Goal: Task Accomplishment & Management: Manage account settings

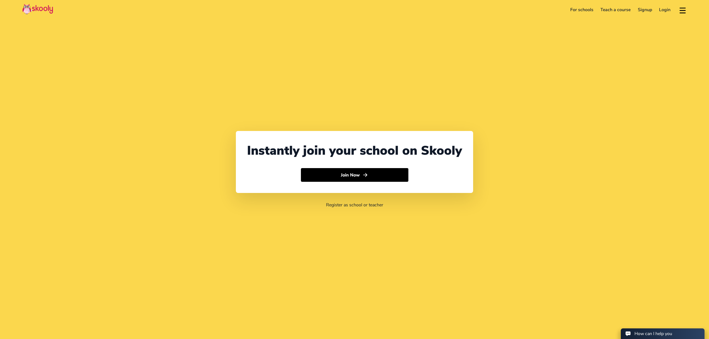
select select "971"
select select "[GEOGRAPHIC_DATA]"
select select "[GEOGRAPHIC_DATA]/[GEOGRAPHIC_DATA]"
click at [664, 12] on link "Login" at bounding box center [665, 9] width 19 height 9
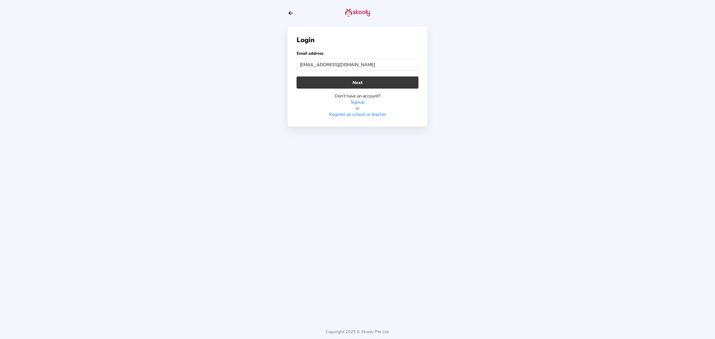
type input "[EMAIL_ADDRESS][DOMAIN_NAME]"
click at [376, 82] on button "Next" at bounding box center [358, 83] width 122 height 12
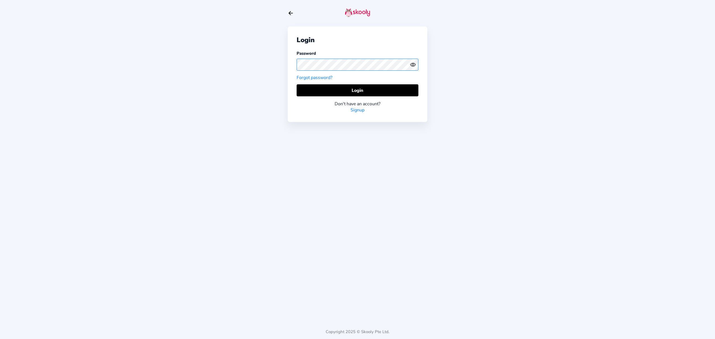
click at [267, 57] on div "Login Password Forgot password? Login Don't have an account? Signup Copyright 2…" at bounding box center [357, 169] width 715 height 339
click at [412, 65] on circle "eye outline" at bounding box center [413, 65] width 2 height 2
click at [318, 87] on button "Login" at bounding box center [358, 90] width 122 height 12
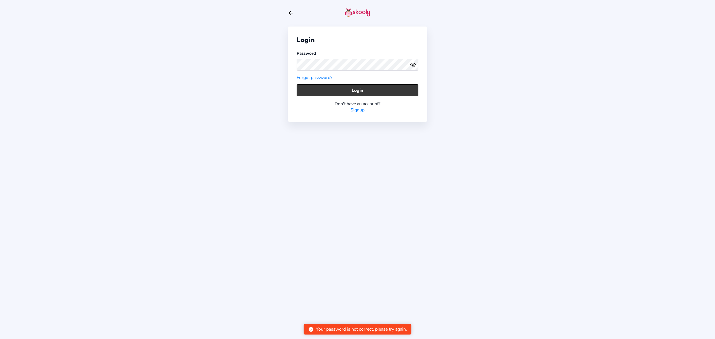
click at [329, 88] on button "Login" at bounding box center [358, 90] width 122 height 12
click at [415, 65] on icon "Eye Off" at bounding box center [413, 65] width 6 height 6
click at [336, 90] on button "Login" at bounding box center [358, 90] width 122 height 12
